Goal: Transaction & Acquisition: Download file/media

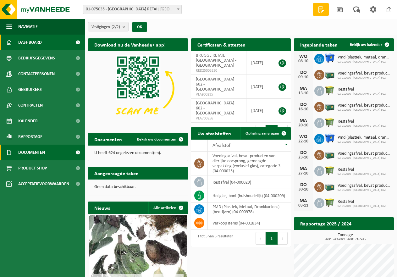
click at [32, 153] on span "Documenten" at bounding box center [31, 152] width 27 height 16
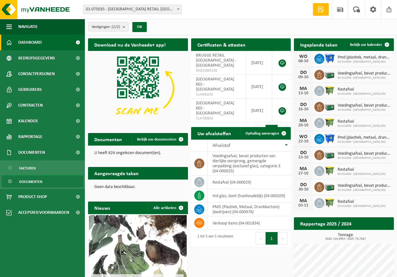
click at [28, 180] on span "Documenten" at bounding box center [30, 182] width 23 height 12
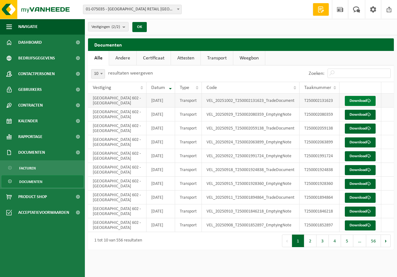
click at [360, 100] on link "Download" at bounding box center [359, 101] width 31 height 10
click at [116, 121] on td "[GEOGRAPHIC_DATA] 602 - [GEOGRAPHIC_DATA]" at bounding box center [117, 114] width 58 height 14
click at [361, 120] on link "Download" at bounding box center [359, 115] width 31 height 10
click at [363, 133] on link "Download" at bounding box center [359, 128] width 31 height 10
click at [360, 161] on link "Download" at bounding box center [359, 156] width 31 height 10
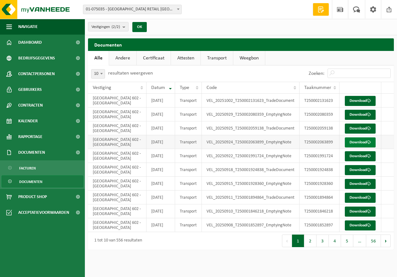
click at [364, 147] on link "Download" at bounding box center [359, 142] width 31 height 10
click at [28, 166] on span "Facturen" at bounding box center [27, 168] width 17 height 12
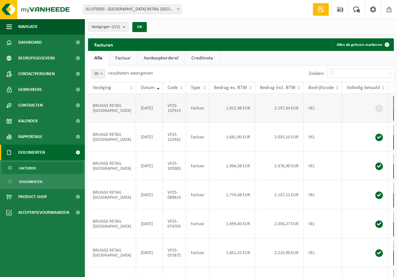
click at [48, 6] on img at bounding box center [37, 9] width 75 height 19
